Goal: Check status: Check status

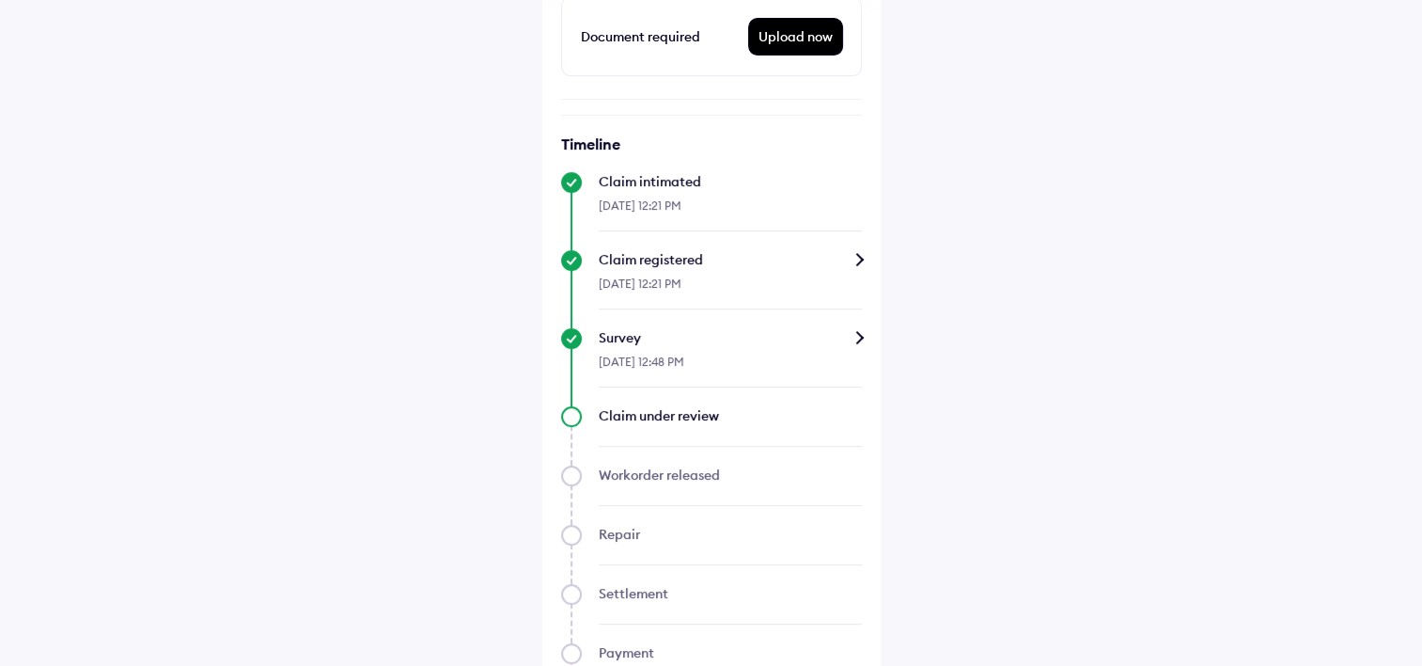
scroll to position [710, 0]
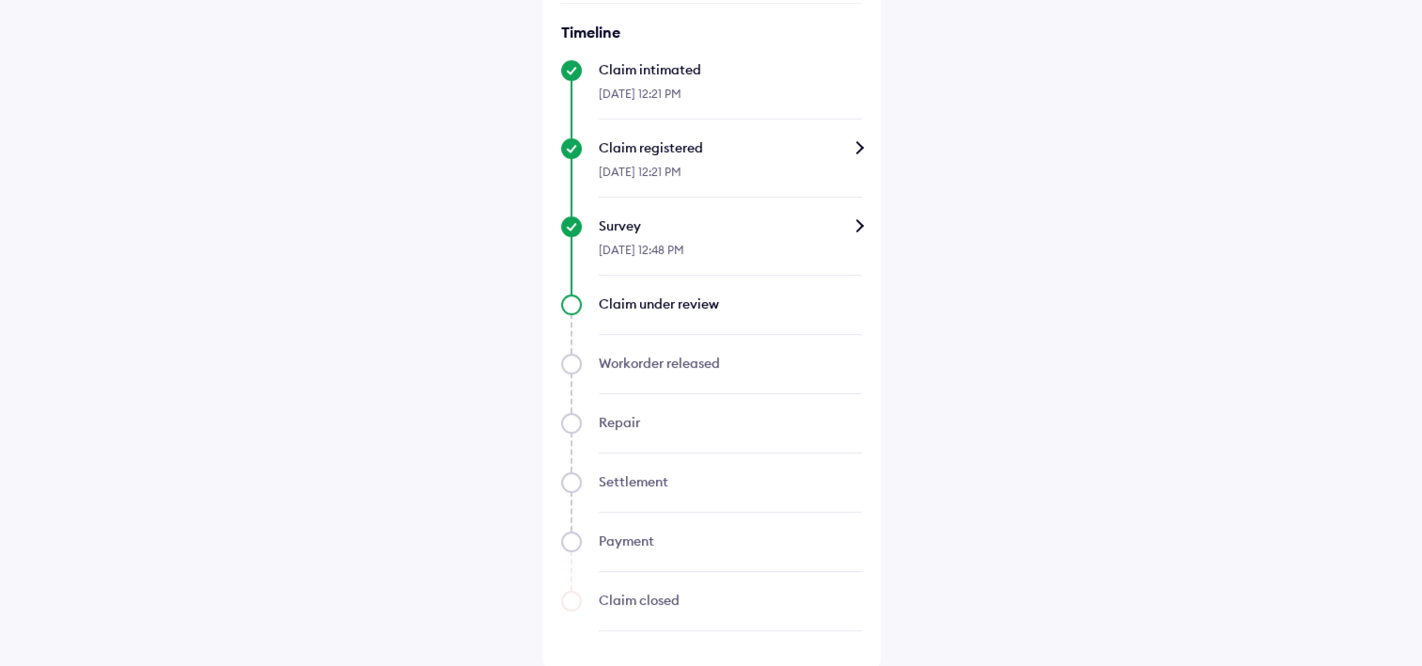
click at [673, 316] on div at bounding box center [730, 324] width 263 height 22
click at [720, 237] on div "[DATE] 12:48 PM" at bounding box center [730, 255] width 263 height 40
click at [854, 216] on div "Survey" at bounding box center [730, 225] width 263 height 19
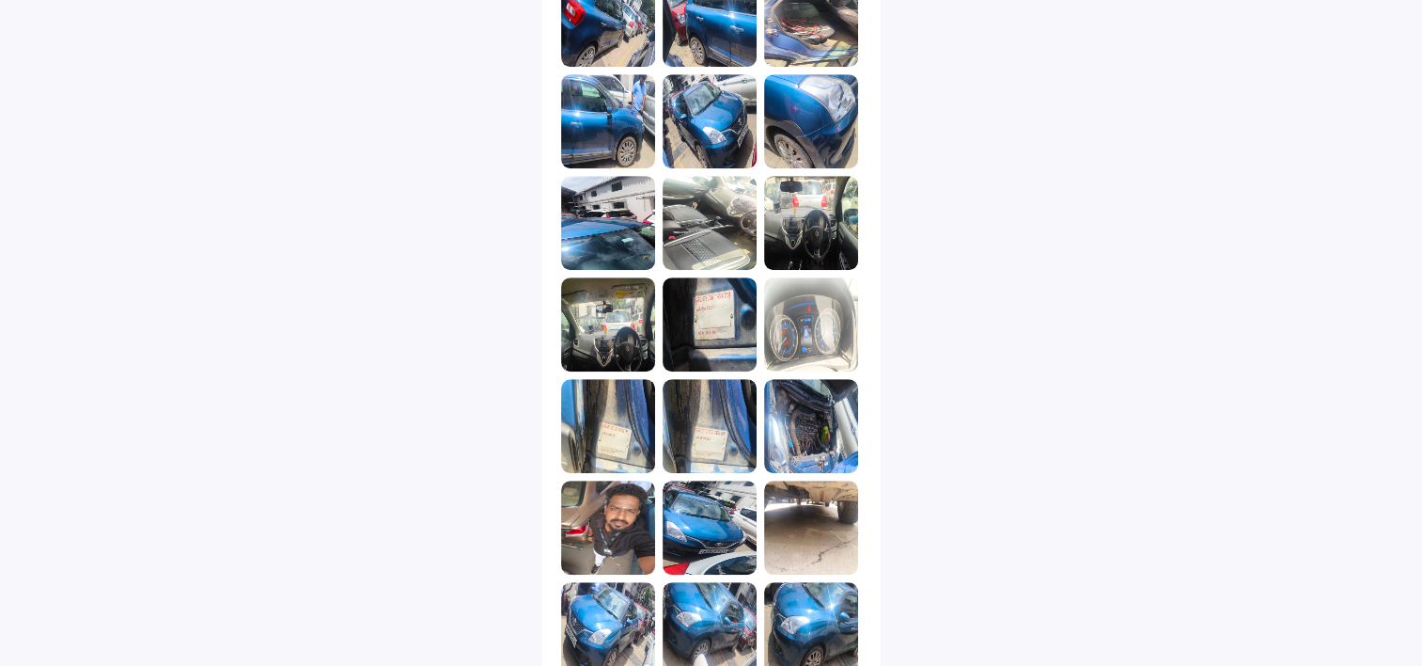
scroll to position [1085, 0]
click at [790, 419] on img at bounding box center [811, 425] width 94 height 94
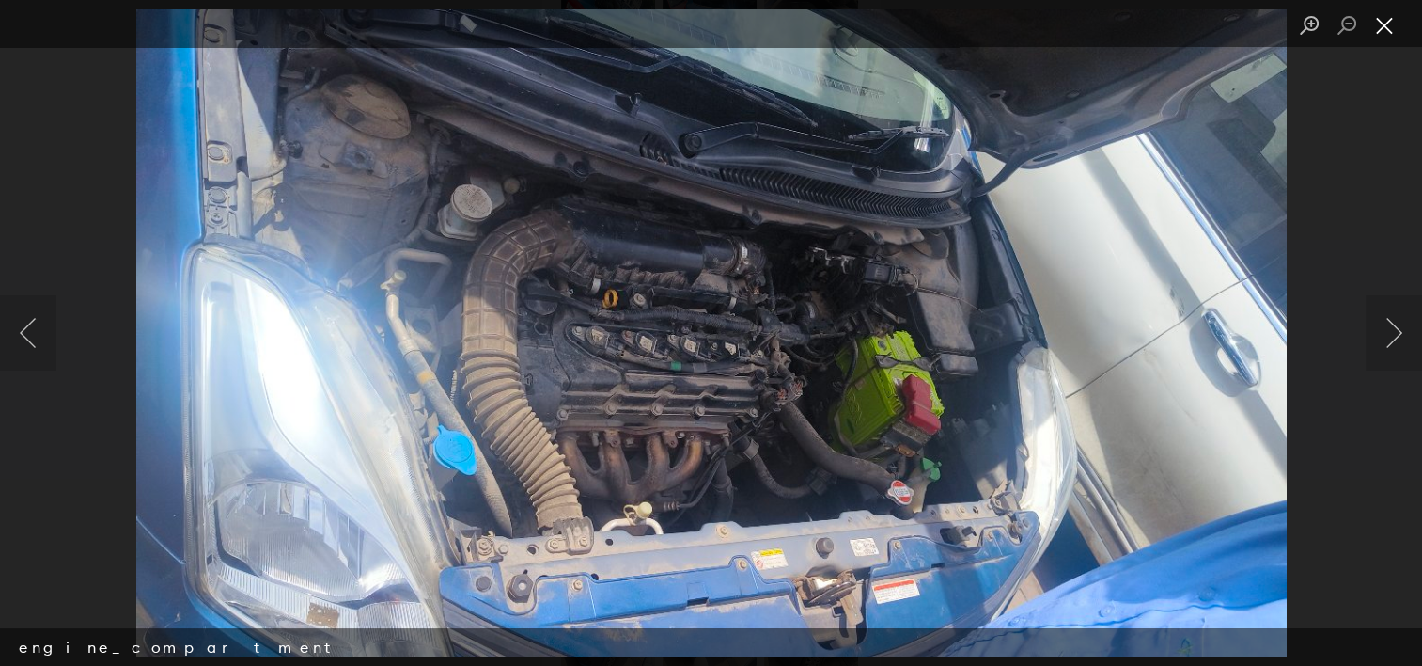
click at [1375, 30] on button "Close lightbox" at bounding box center [1385, 25] width 38 height 33
